Goal: Task Accomplishment & Management: Use online tool/utility

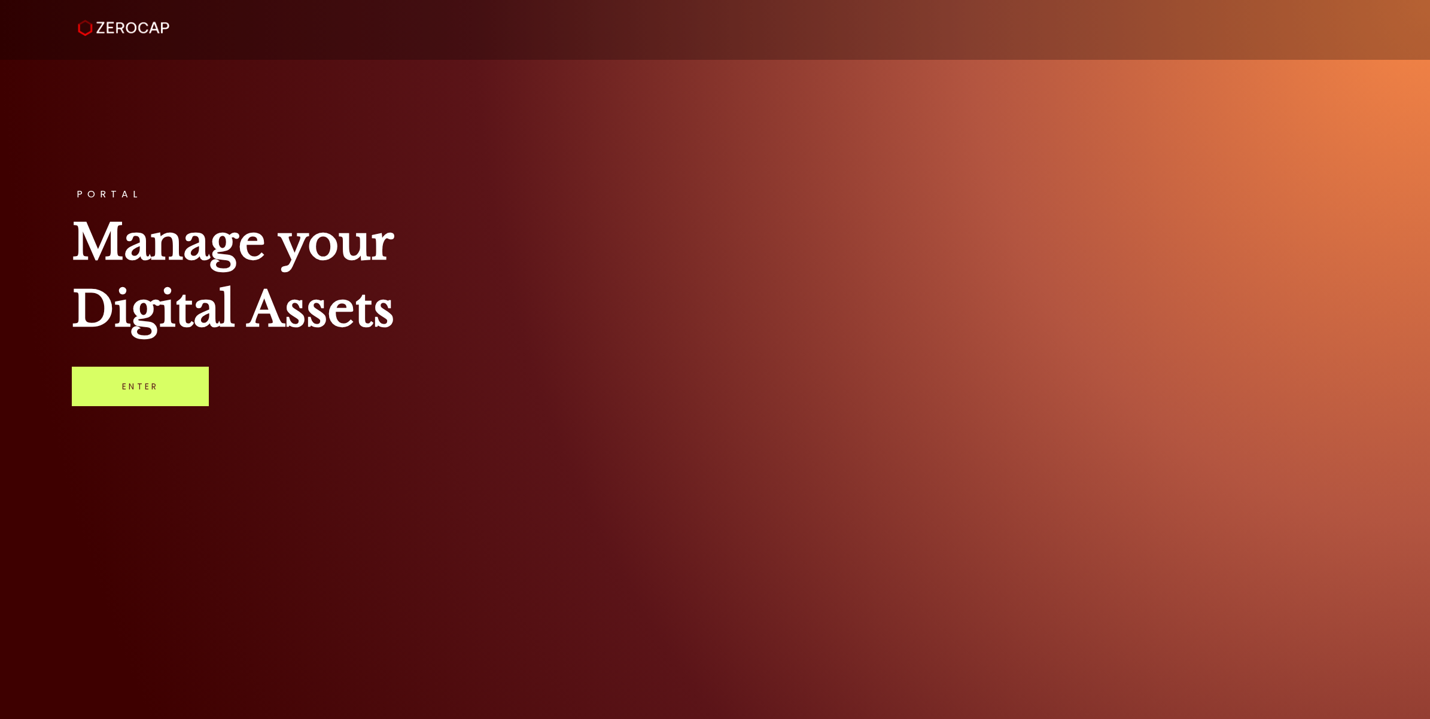
click at [175, 363] on div "PORTAL Manage your Digital Assets Enter" at bounding box center [715, 359] width 1430 height 719
click at [175, 370] on link "Enter" at bounding box center [140, 386] width 137 height 39
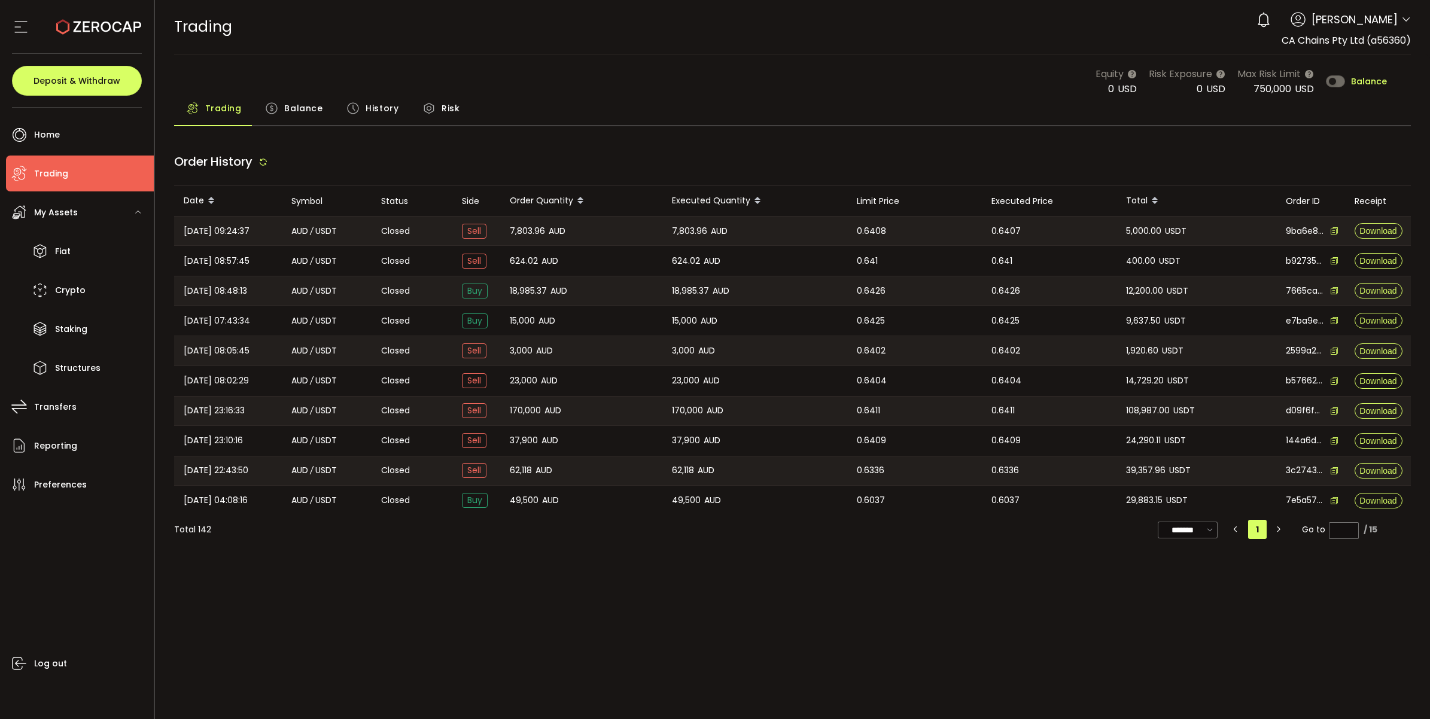
type input "***"
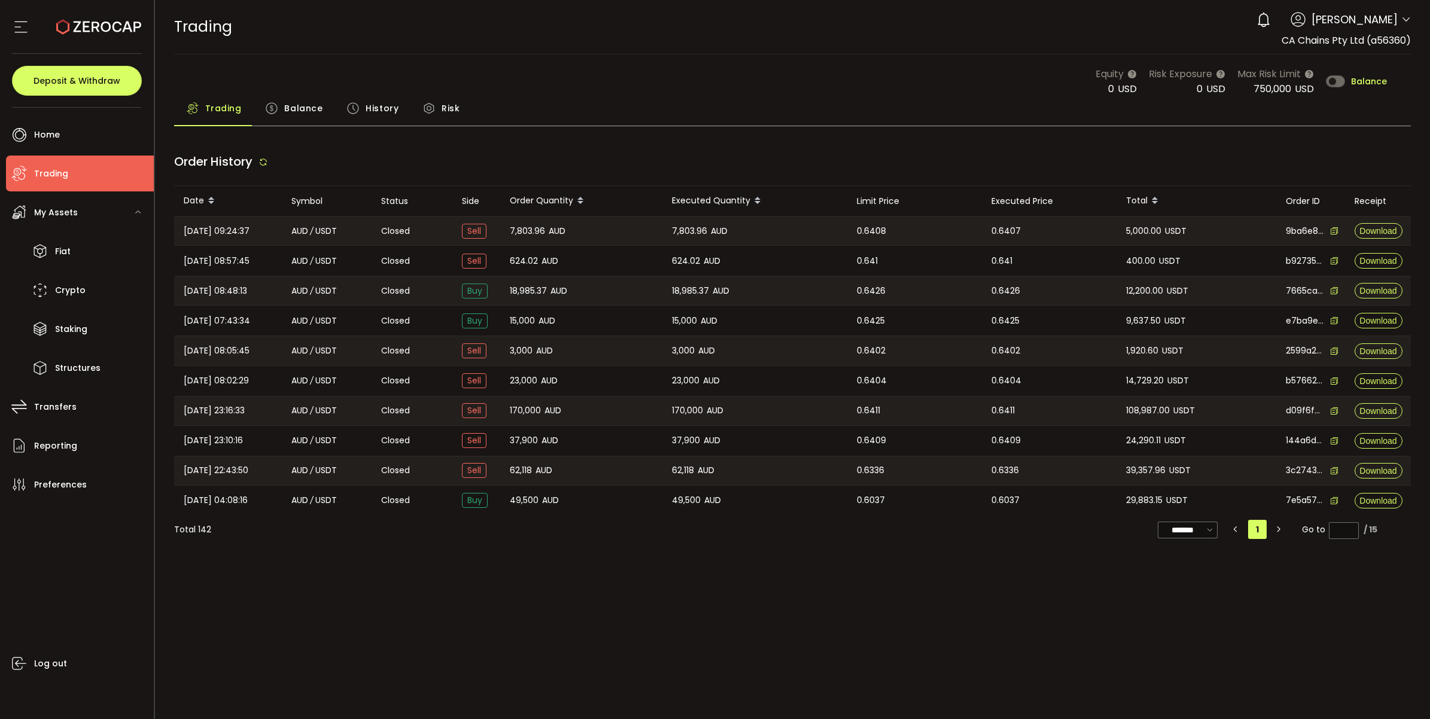
type input "***"
